Goal: Task Accomplishment & Management: Manage account settings

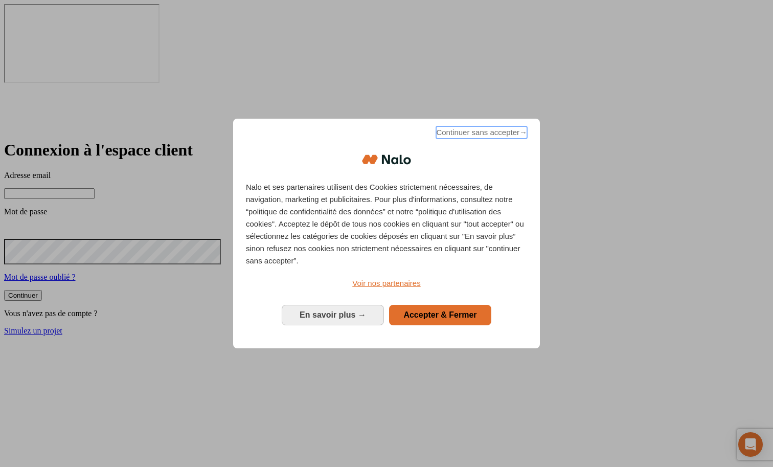
click at [457, 139] on span "Continuer sans accepter →" at bounding box center [481, 132] width 91 height 12
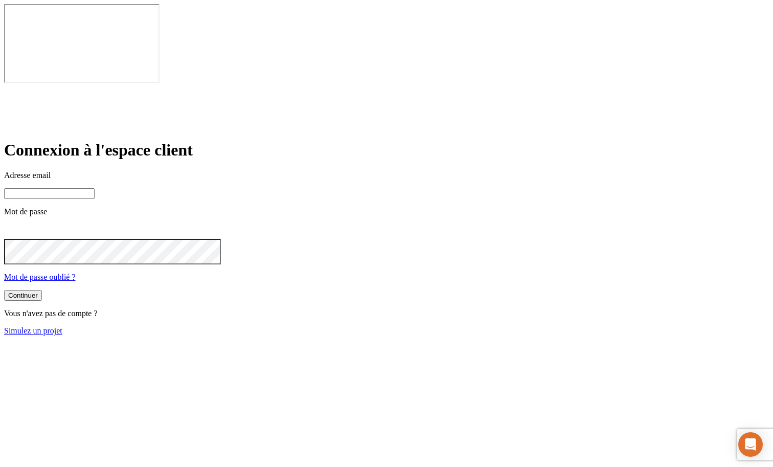
click at [95, 188] on input at bounding box center [49, 193] width 91 height 11
paste input "[PERSON_NAME][DOMAIN_NAME][EMAIL_ADDRESS][DOMAIN_NAME]"
type input "[PERSON_NAME][DOMAIN_NAME][EMAIL_ADDRESS][DOMAIN_NAME]"
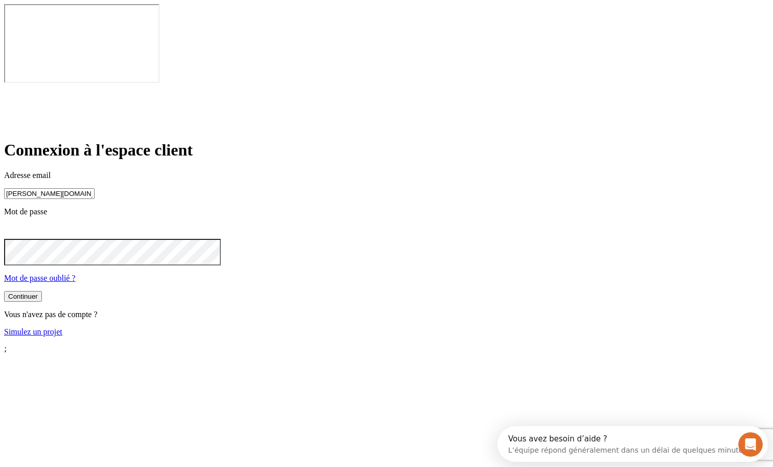
click at [38, 293] on div "Continuer" at bounding box center [23, 297] width 30 height 8
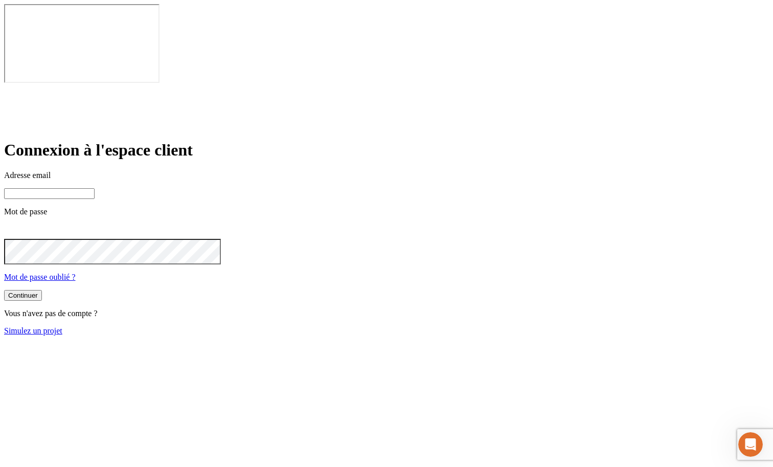
click at [95, 188] on input at bounding box center [49, 193] width 91 height 11
click at [531, 141] on main "Connexion à l'espace client Adresse email Mot de passe Mot de passe oublié ? Co…" at bounding box center [386, 238] width 765 height 194
